Goal: Navigation & Orientation: Find specific page/section

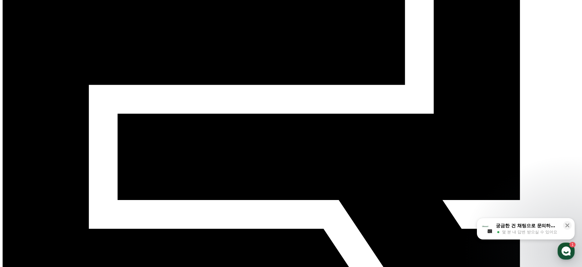
scroll to position [169, 0]
